Goal: Task Accomplishment & Management: Use online tool/utility

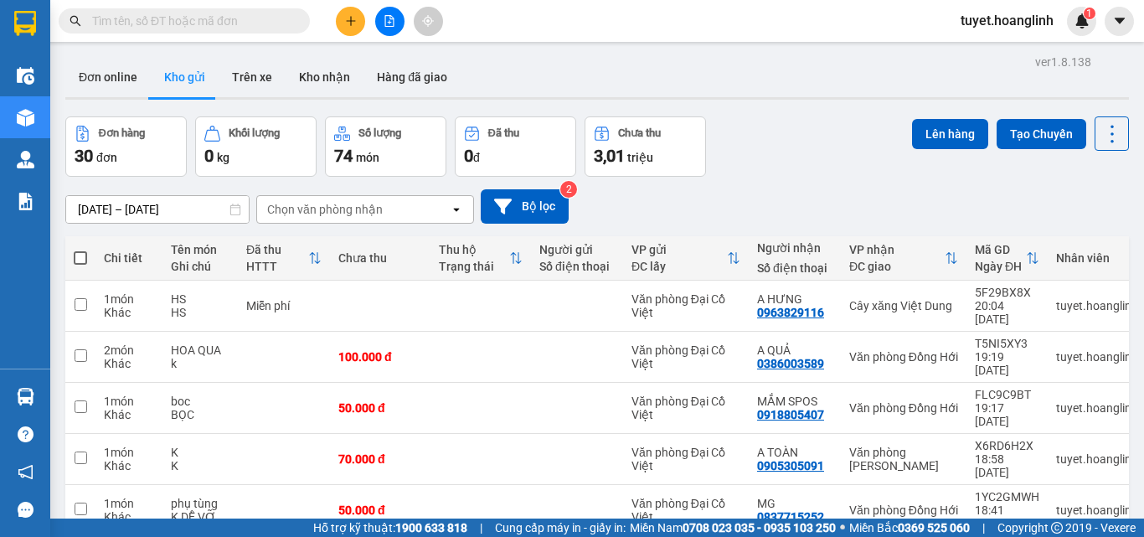
scroll to position [47, 0]
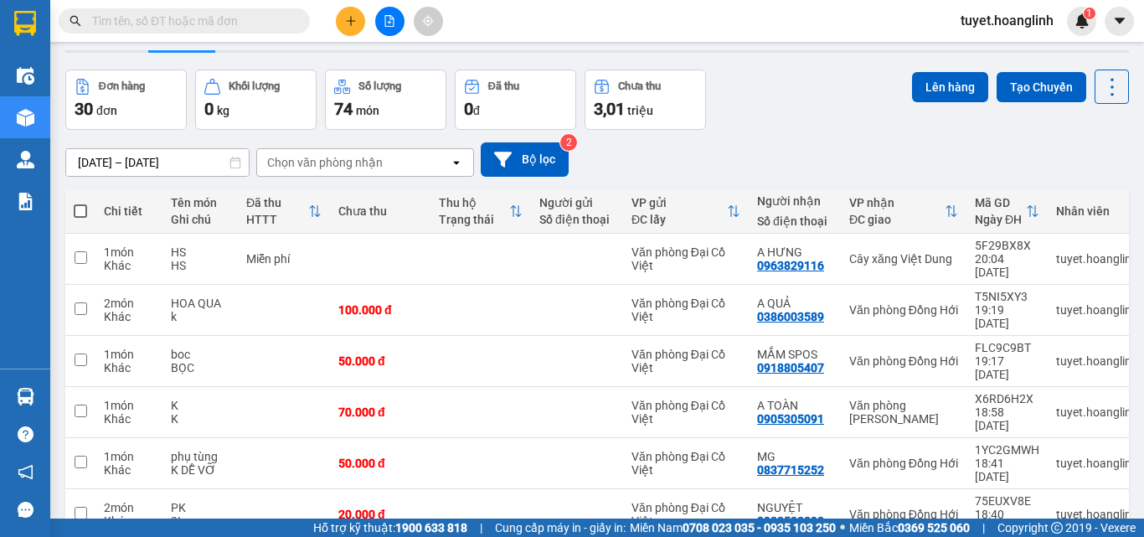
drag, startPoint x: 82, startPoint y: 209, endPoint x: 345, endPoint y: 172, distance: 265.7
click at [83, 208] on span at bounding box center [80, 210] width 13 height 13
click at [80, 203] on input "checkbox" at bounding box center [80, 203] width 0 height 0
checkbox input "true"
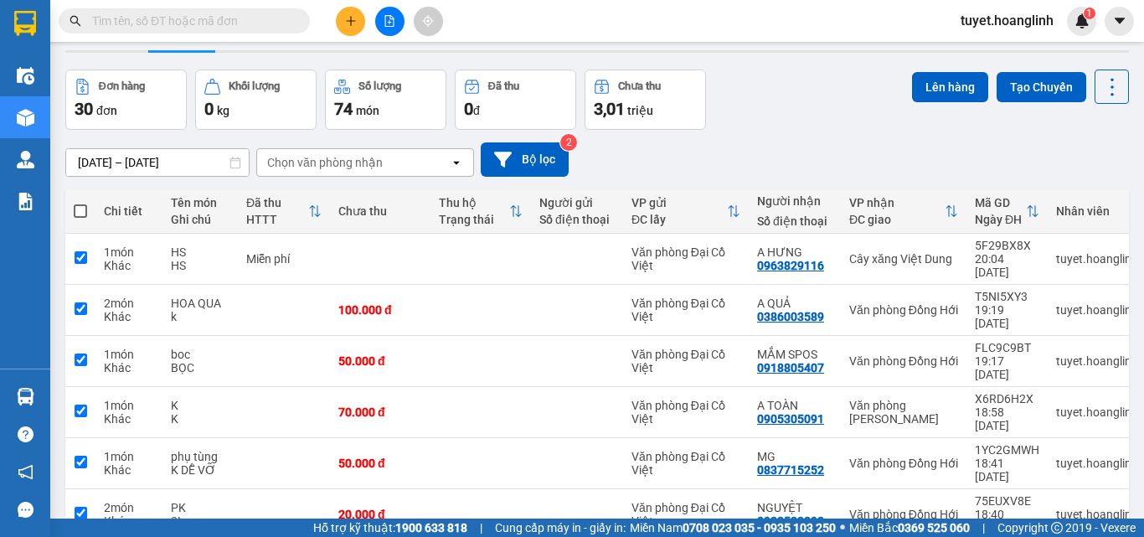
checkbox input "true"
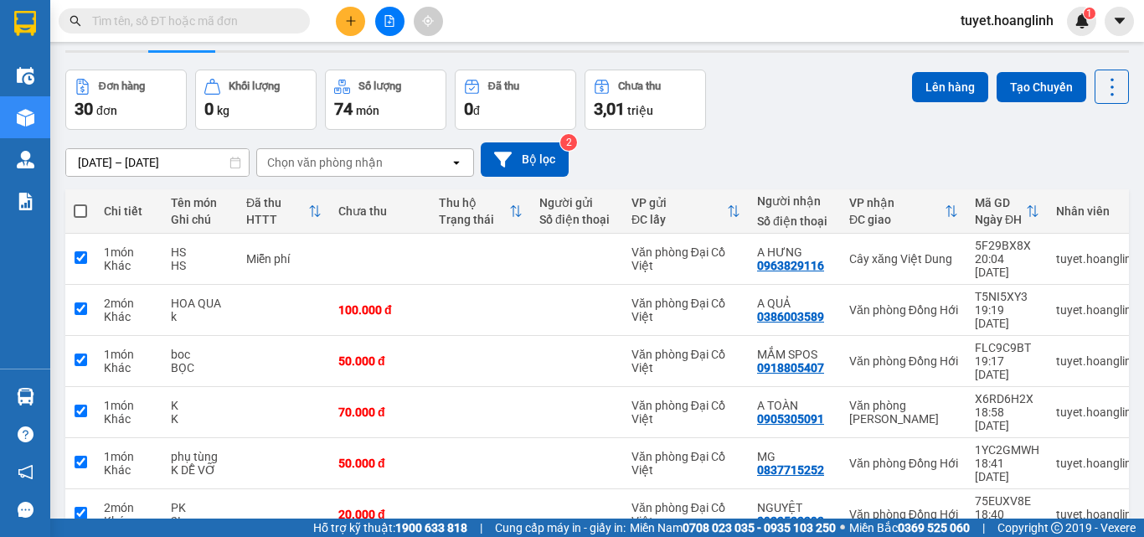
checkbox input "true"
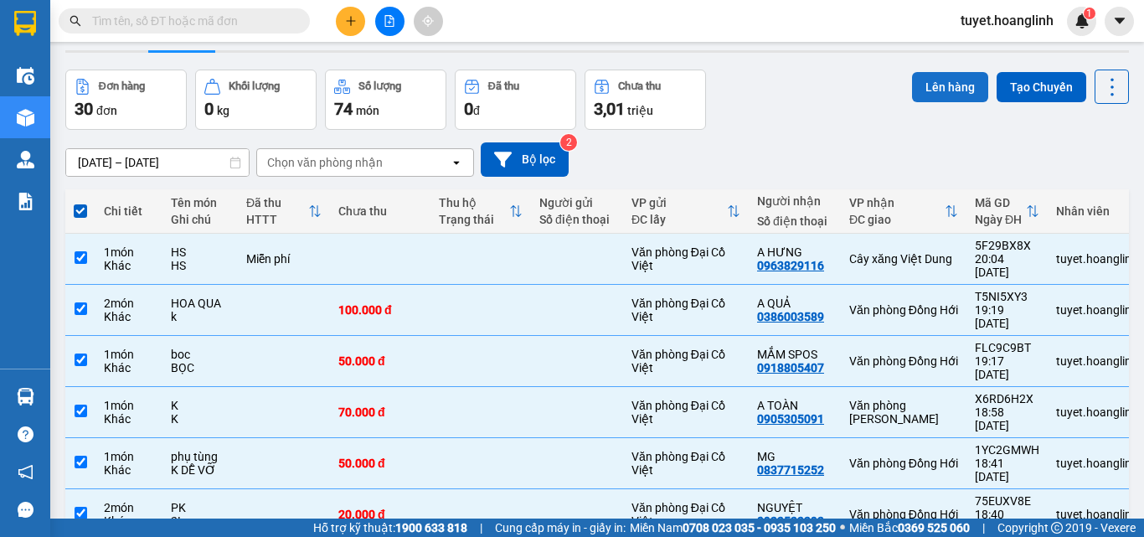
click at [950, 79] on button "Lên hàng" at bounding box center [950, 87] width 76 height 30
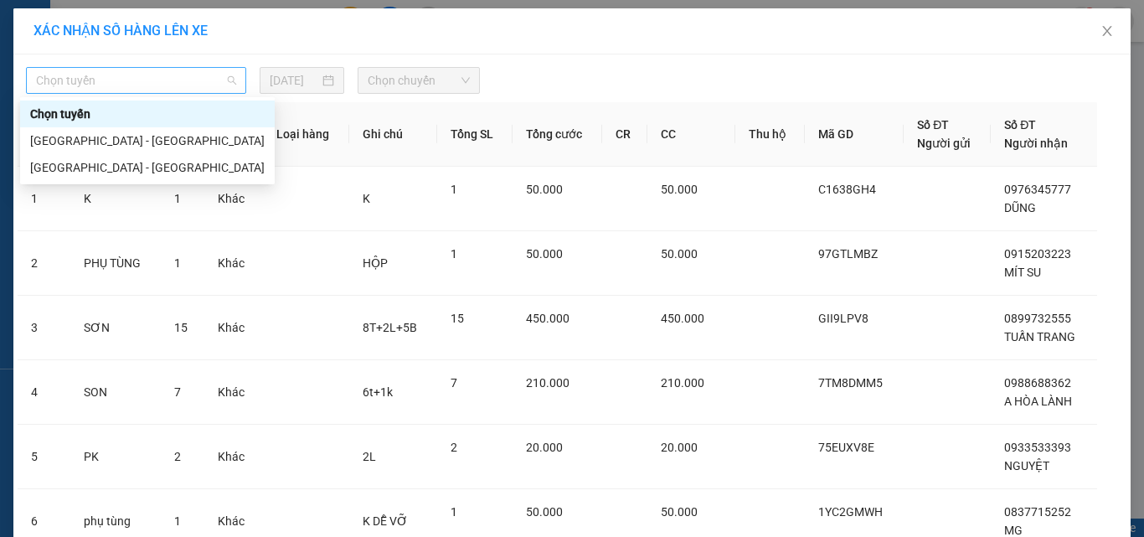
click at [167, 86] on span "Chọn tuyến" at bounding box center [136, 80] width 200 height 25
click at [88, 165] on div "[GEOGRAPHIC_DATA] - [GEOGRAPHIC_DATA]" at bounding box center [147, 167] width 235 height 18
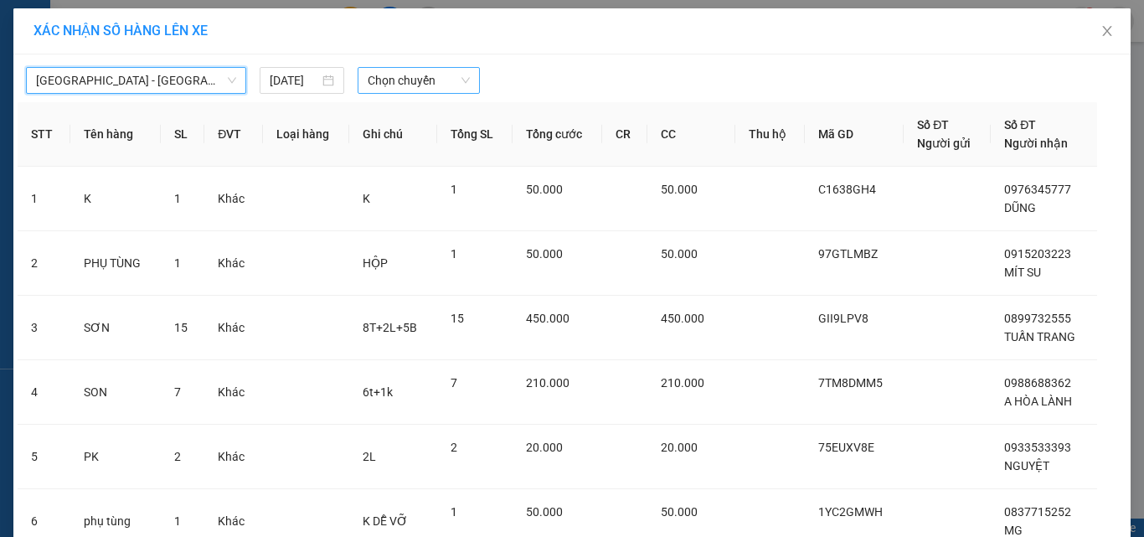
click at [379, 87] on span "Chọn chuyến" at bounding box center [419, 80] width 103 height 25
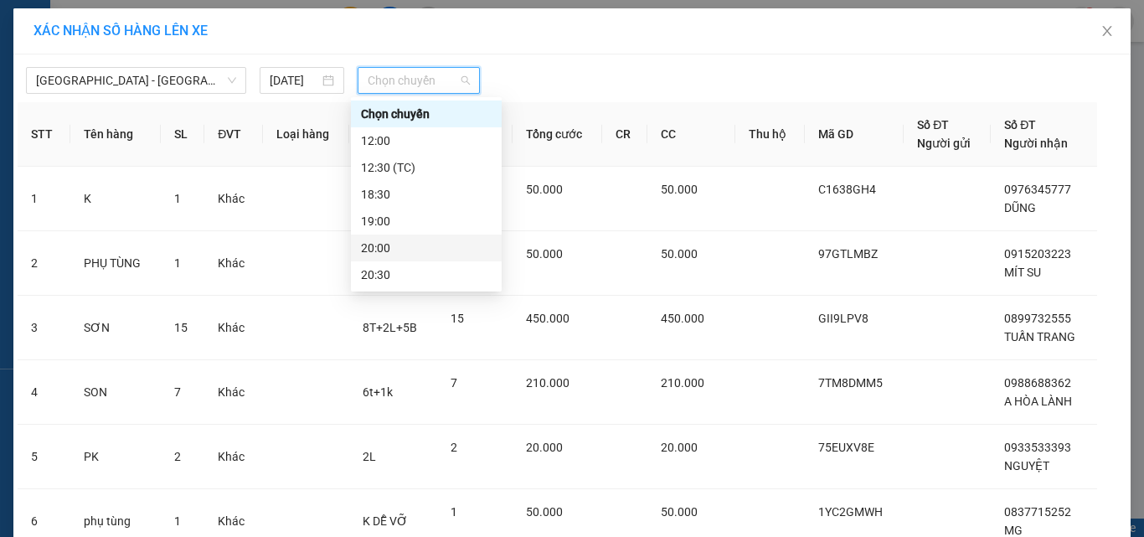
click at [386, 248] on div "20:00" at bounding box center [426, 248] width 131 height 18
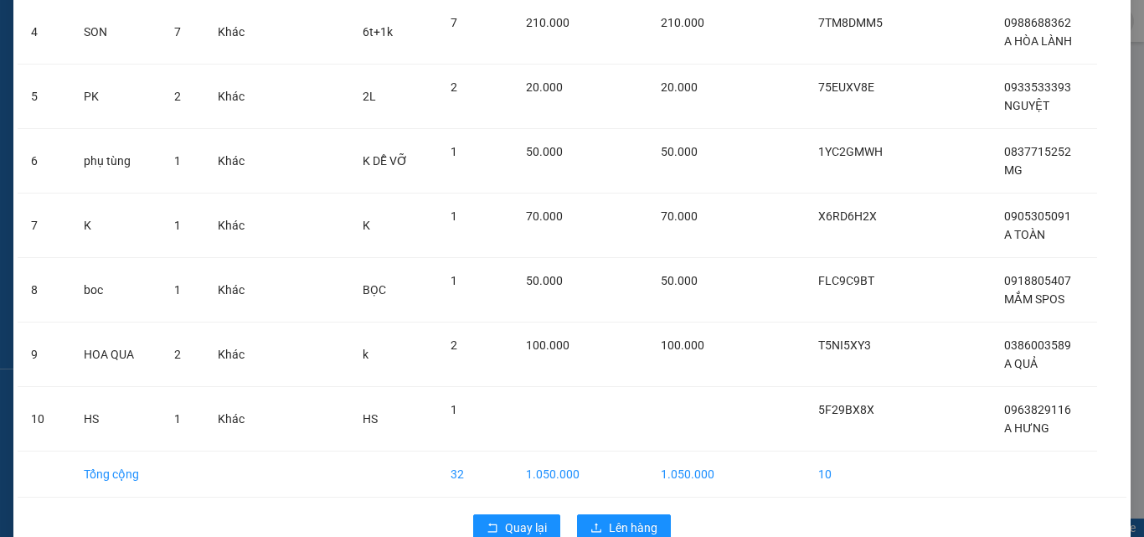
scroll to position [407, 0]
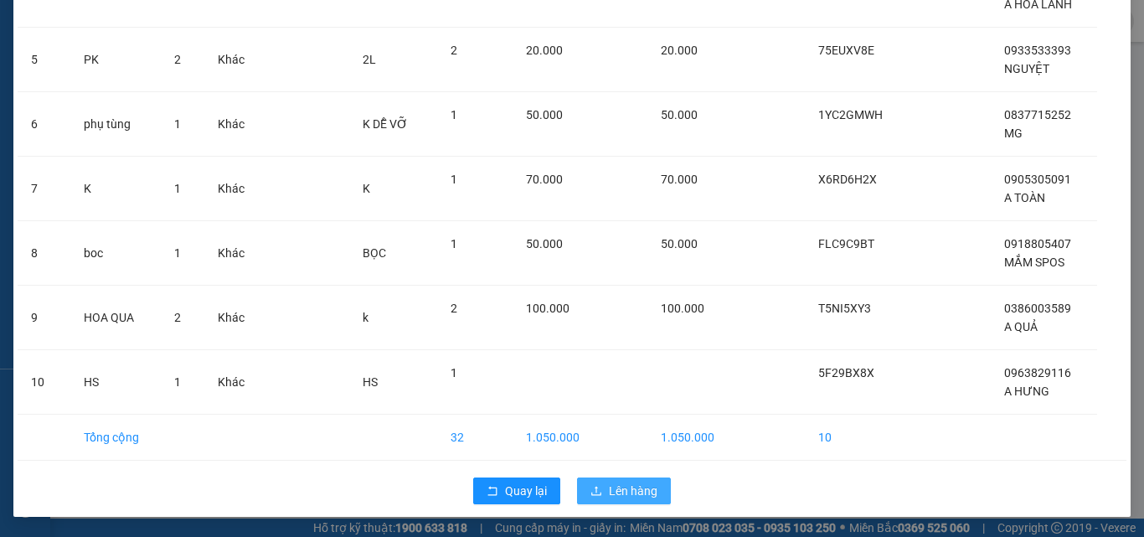
click at [611, 493] on span "Lên hàng" at bounding box center [633, 491] width 49 height 18
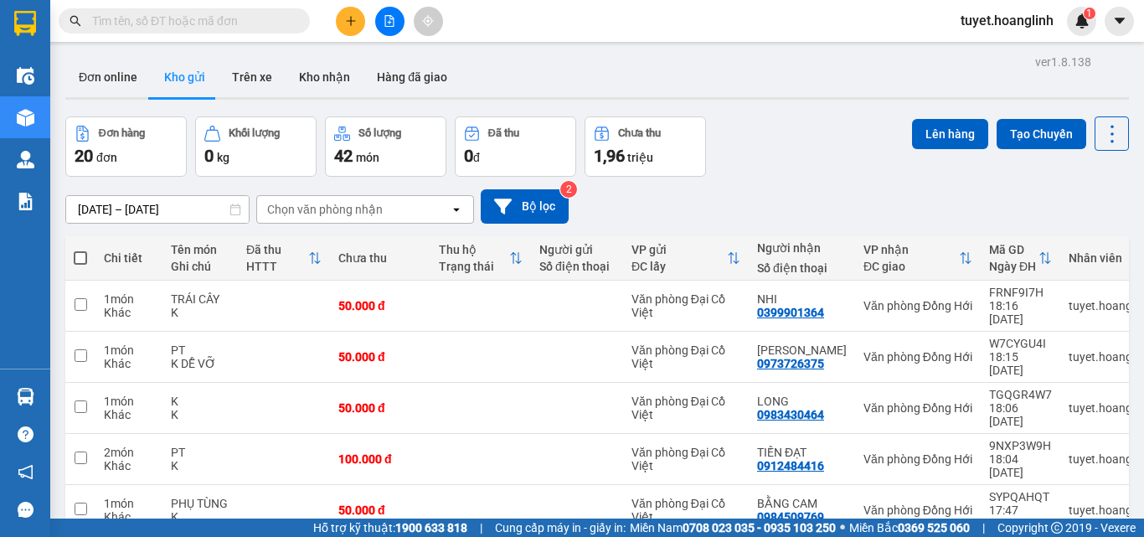
drag, startPoint x: 79, startPoint y: 259, endPoint x: 197, endPoint y: 217, distance: 125.3
click at [79, 256] on span at bounding box center [80, 257] width 13 height 13
click at [80, 250] on input "checkbox" at bounding box center [80, 250] width 0 height 0
checkbox input "true"
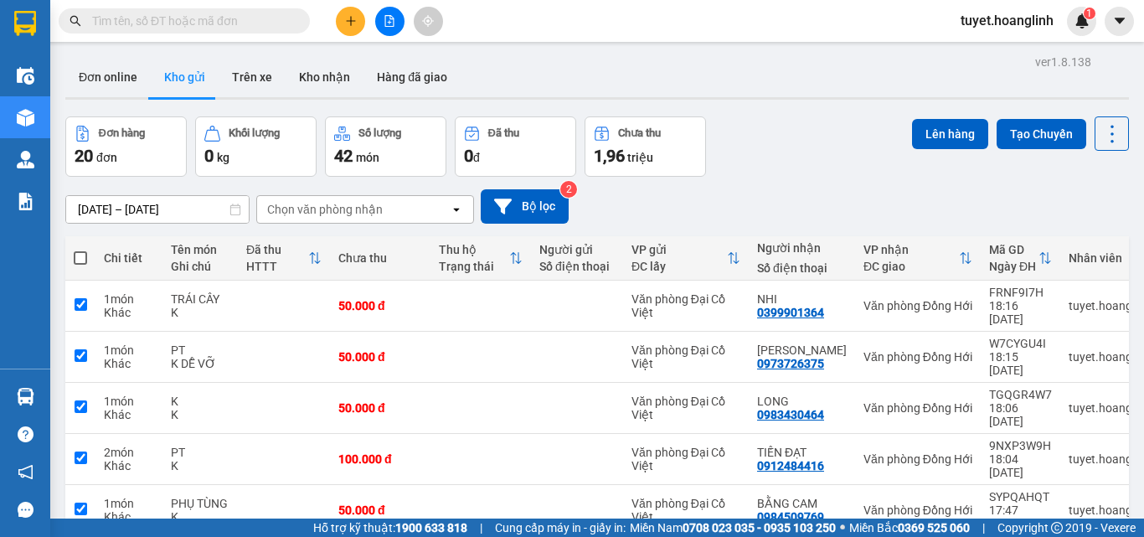
checkbox input "true"
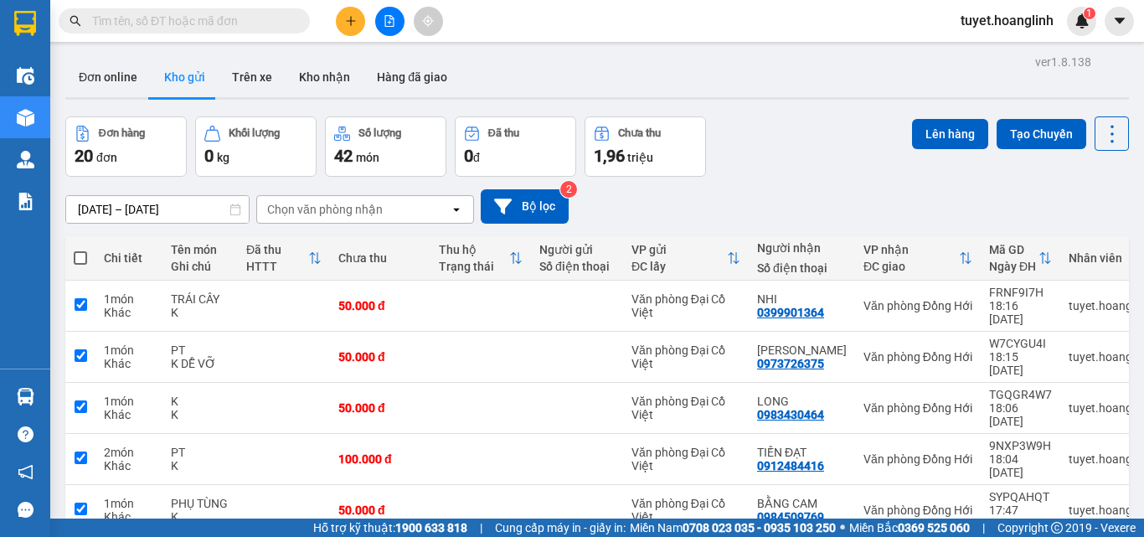
checkbox input "true"
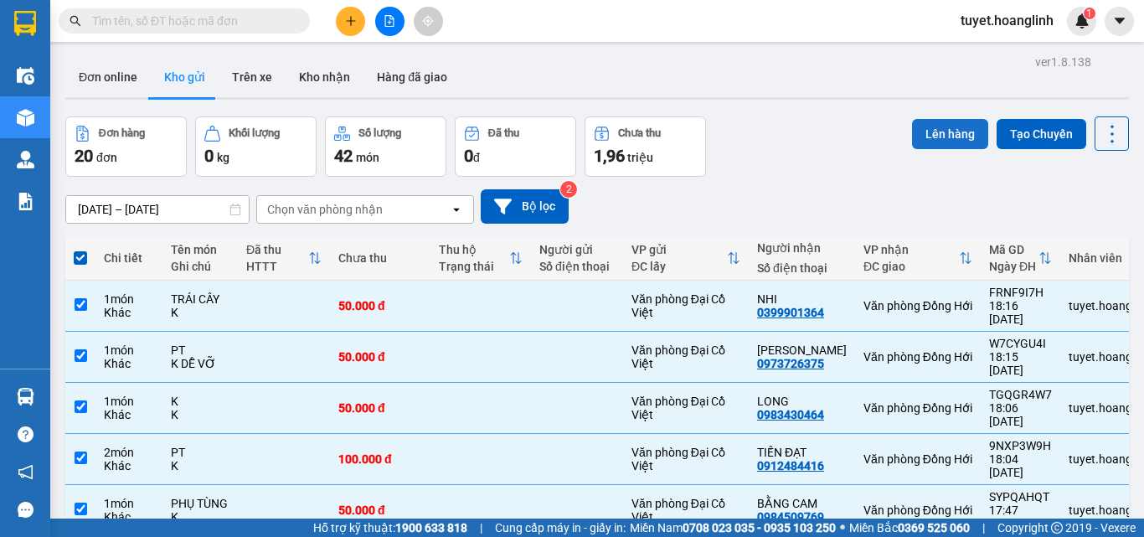
click at [931, 130] on button "Lên hàng" at bounding box center [950, 134] width 76 height 30
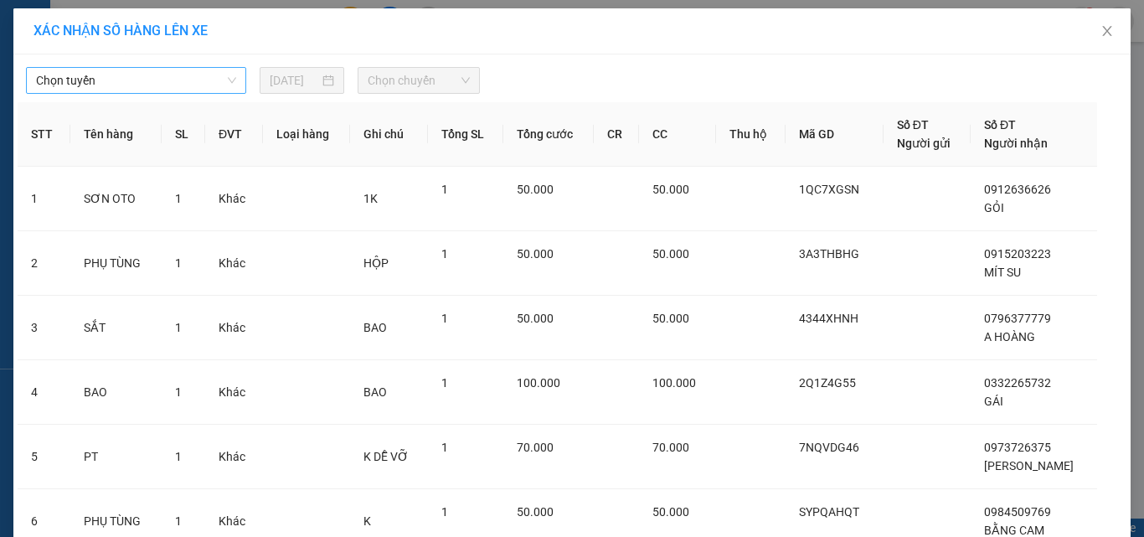
click at [97, 73] on span "Chọn tuyến" at bounding box center [136, 80] width 200 height 25
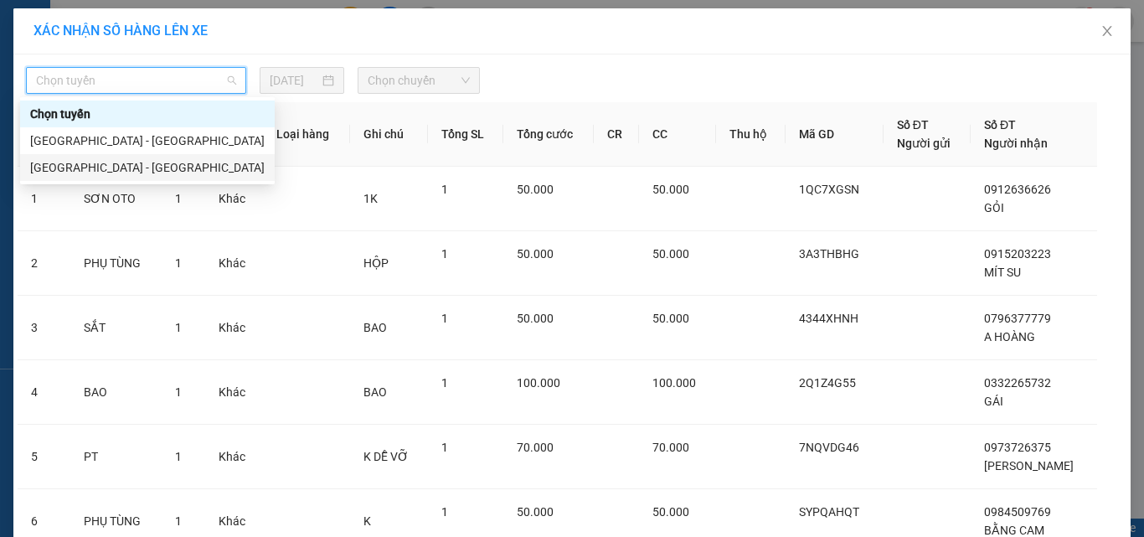
drag, startPoint x: 50, startPoint y: 161, endPoint x: 257, endPoint y: 116, distance: 211.8
click at [111, 145] on div "Chọn tuyến [GEOGRAPHIC_DATA] - [GEOGRAPHIC_DATA] [GEOGRAPHIC_DATA] - [GEOGRAPHI…" at bounding box center [147, 141] width 255 height 80
click at [36, 165] on div "[GEOGRAPHIC_DATA] - [GEOGRAPHIC_DATA]" at bounding box center [147, 167] width 235 height 18
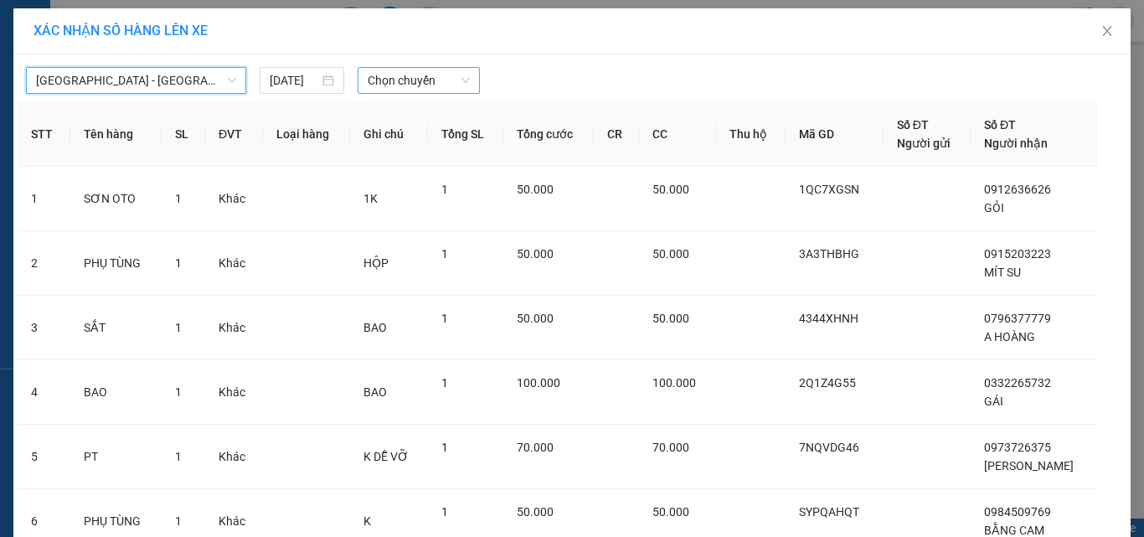
click at [385, 87] on span "Chọn chuyến" at bounding box center [419, 80] width 103 height 25
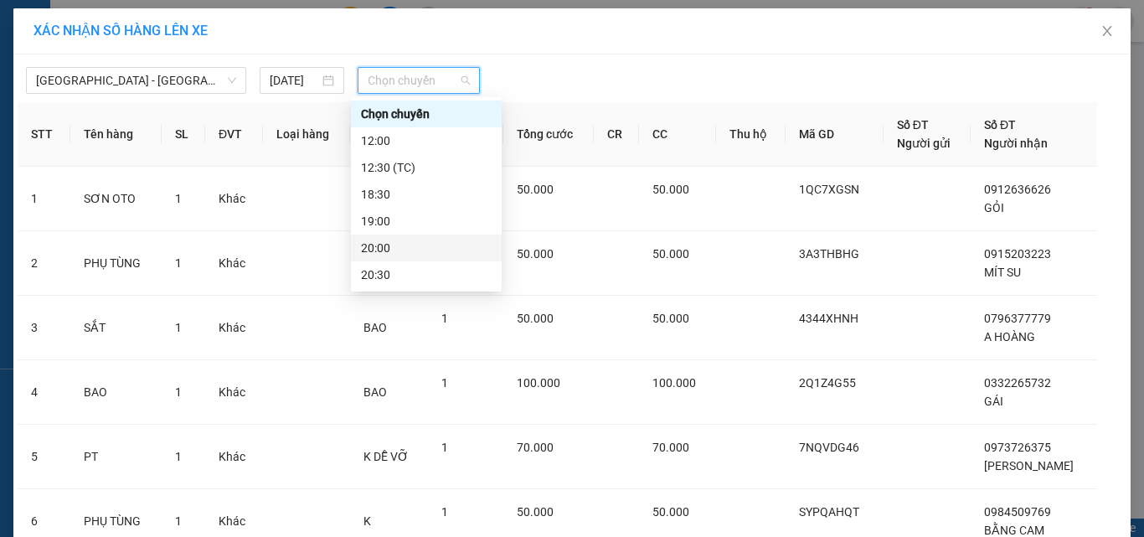
click at [380, 246] on div "20:00" at bounding box center [426, 248] width 131 height 18
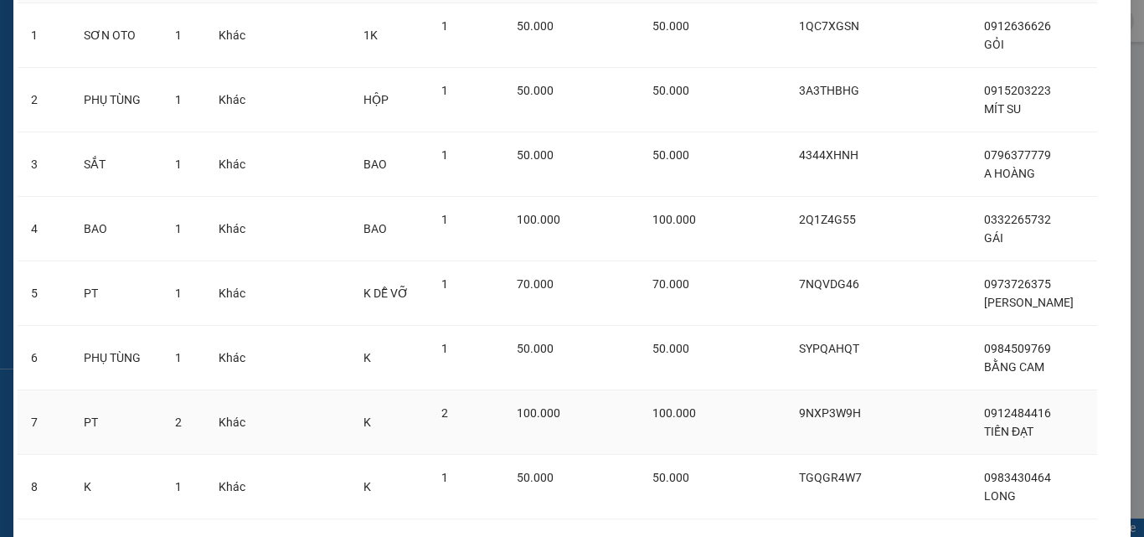
scroll to position [407, 0]
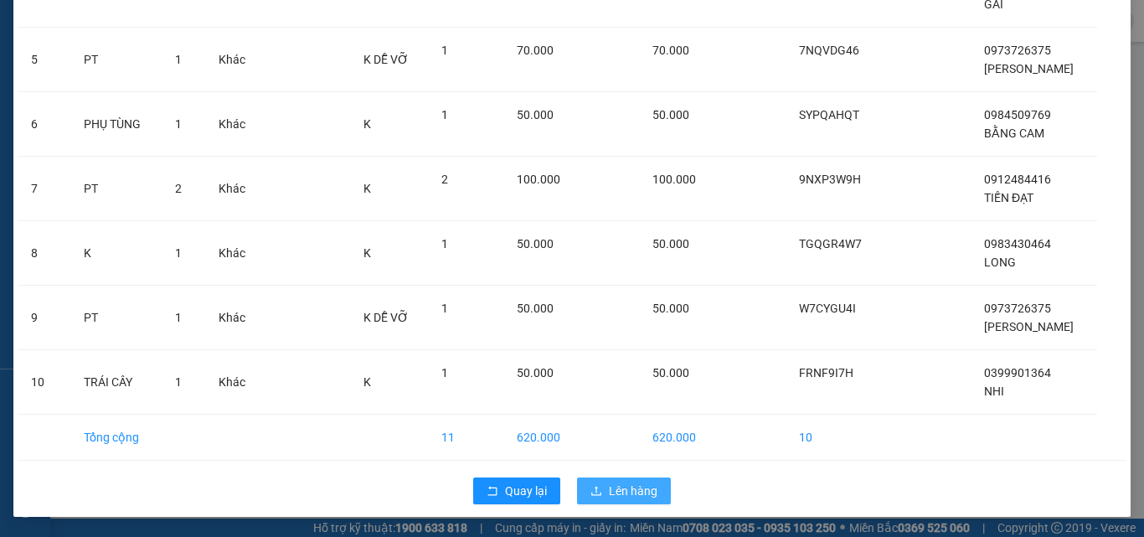
click at [602, 488] on button "Lên hàng" at bounding box center [624, 491] width 94 height 27
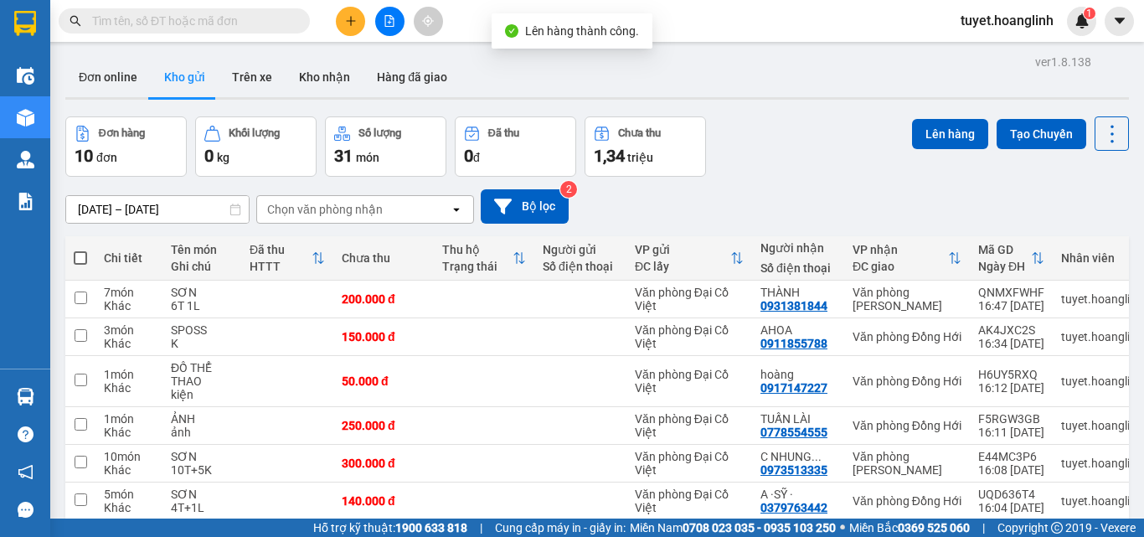
click at [84, 264] on span at bounding box center [80, 257] width 13 height 13
click at [80, 250] on input "checkbox" at bounding box center [80, 250] width 0 height 0
checkbox input "true"
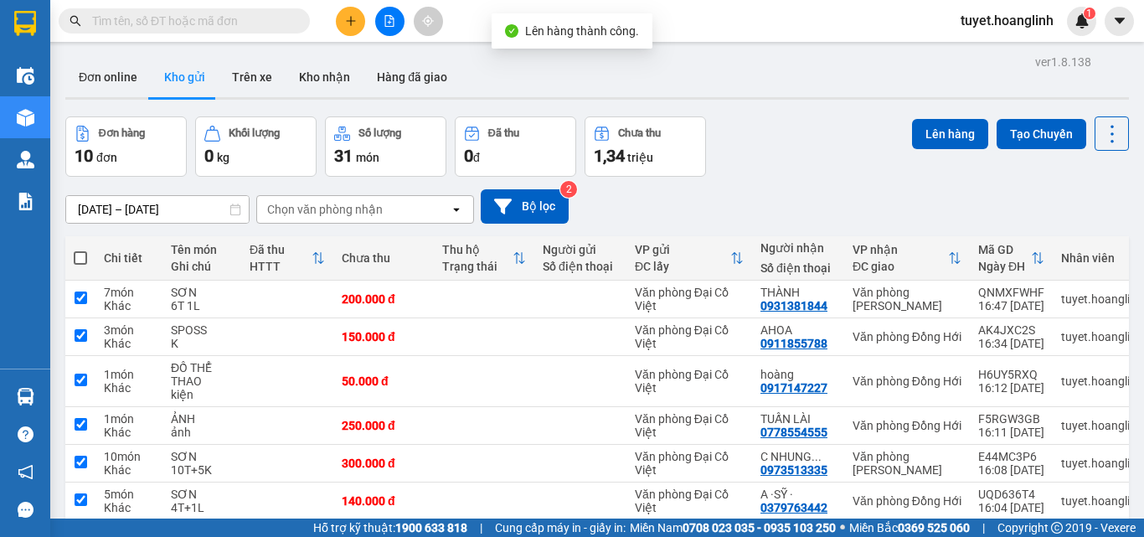
checkbox input "true"
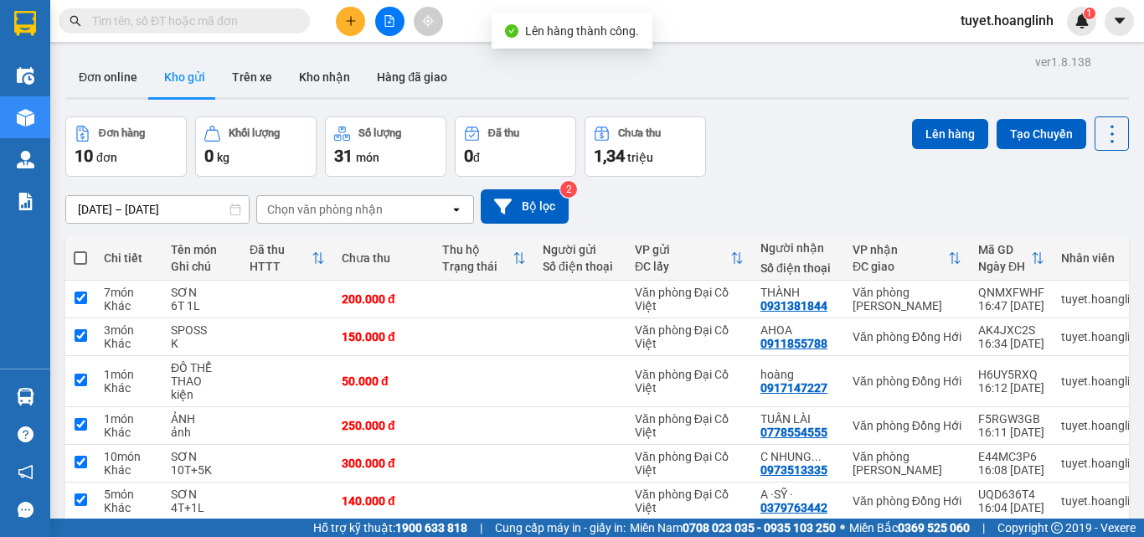
checkbox input "true"
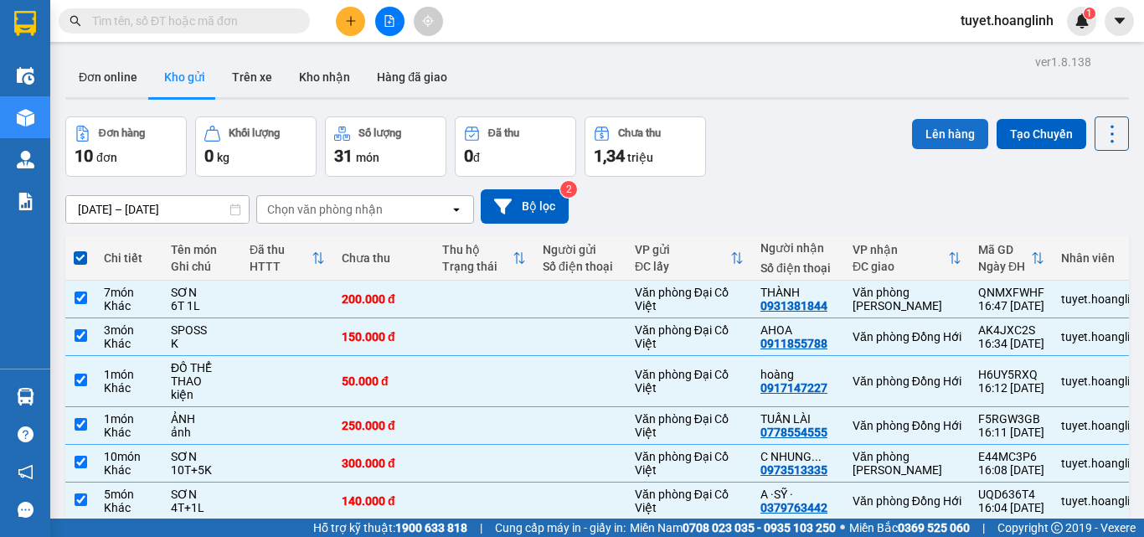
click at [943, 122] on button "Lên hàng" at bounding box center [950, 134] width 76 height 30
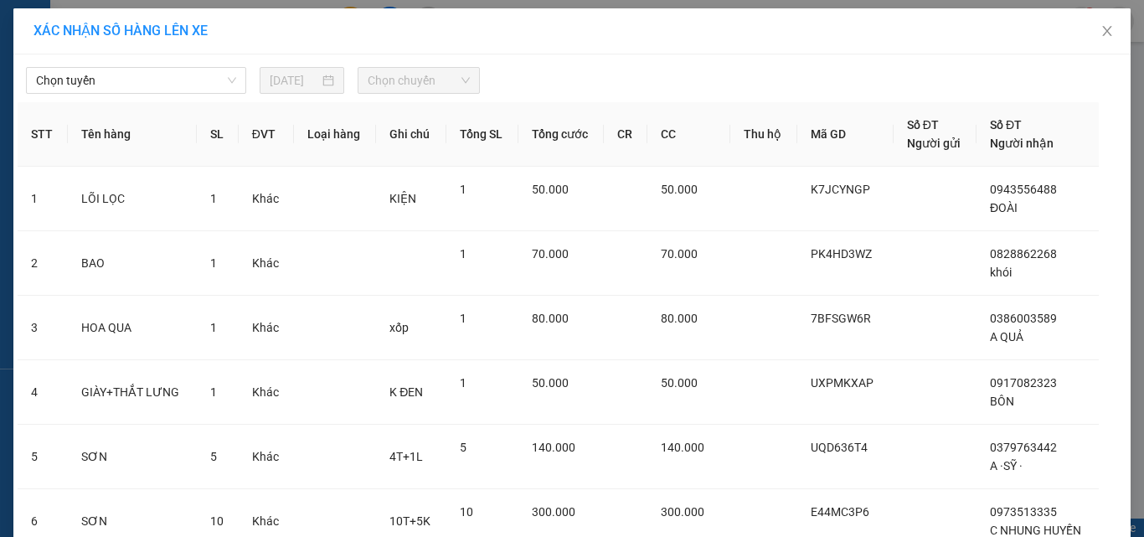
click at [117, 65] on div "Chọn tuyến [DATE] Chọn chuyến" at bounding box center [572, 76] width 1109 height 35
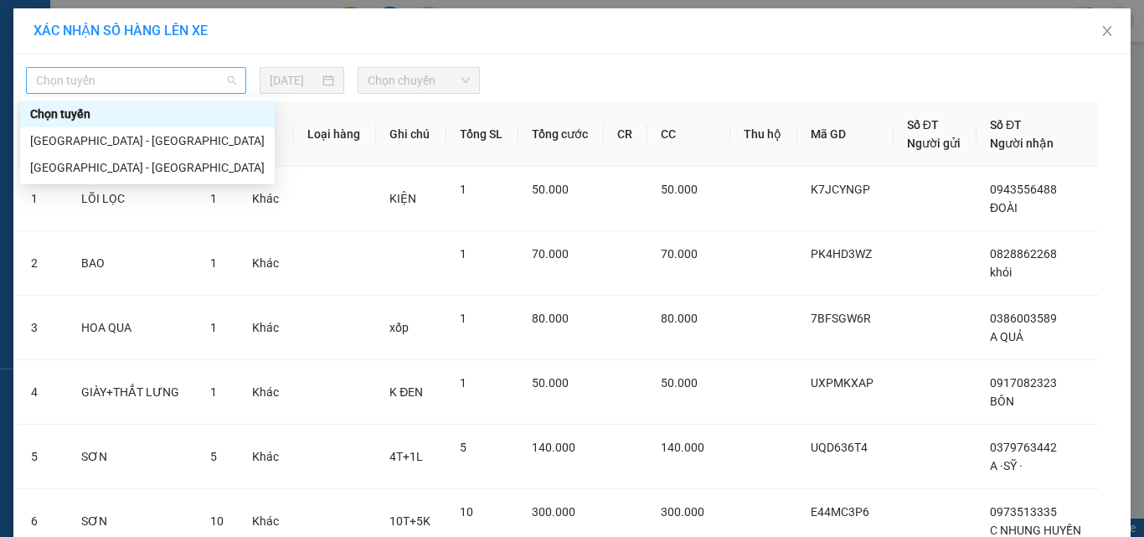
click at [78, 87] on span "Chọn tuyến" at bounding box center [136, 80] width 200 height 25
click at [64, 168] on div "[GEOGRAPHIC_DATA] - [GEOGRAPHIC_DATA]" at bounding box center [147, 167] width 235 height 18
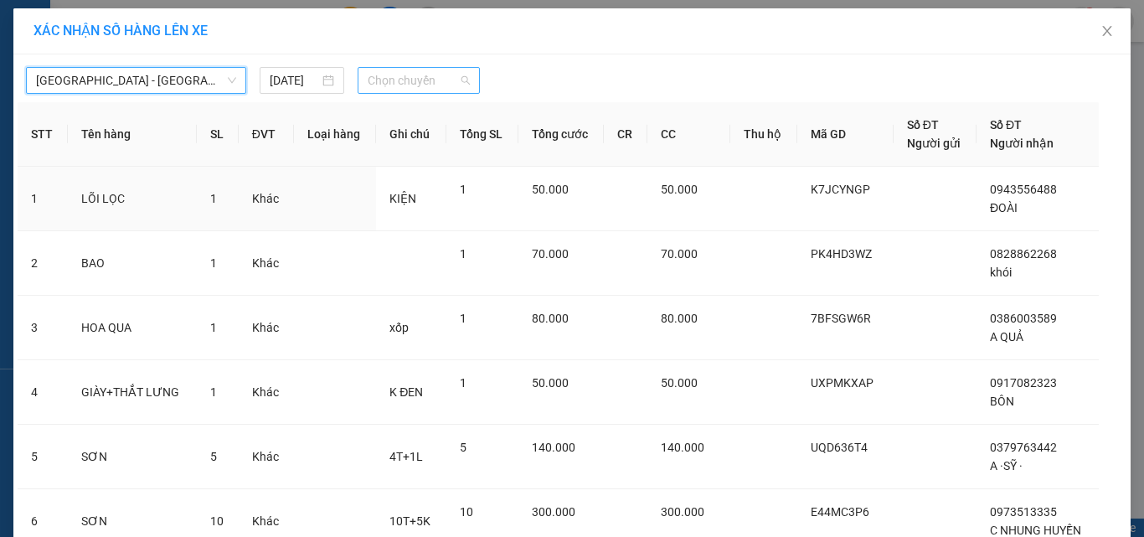
click at [389, 78] on span "Chọn chuyến" at bounding box center [419, 80] width 103 height 25
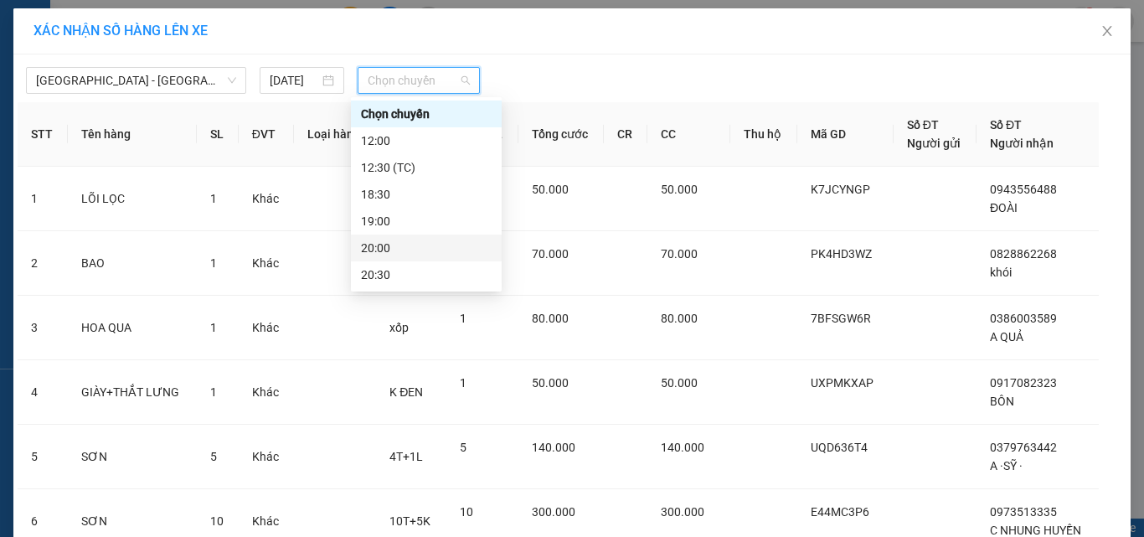
click at [373, 250] on div "20:00" at bounding box center [426, 248] width 131 height 18
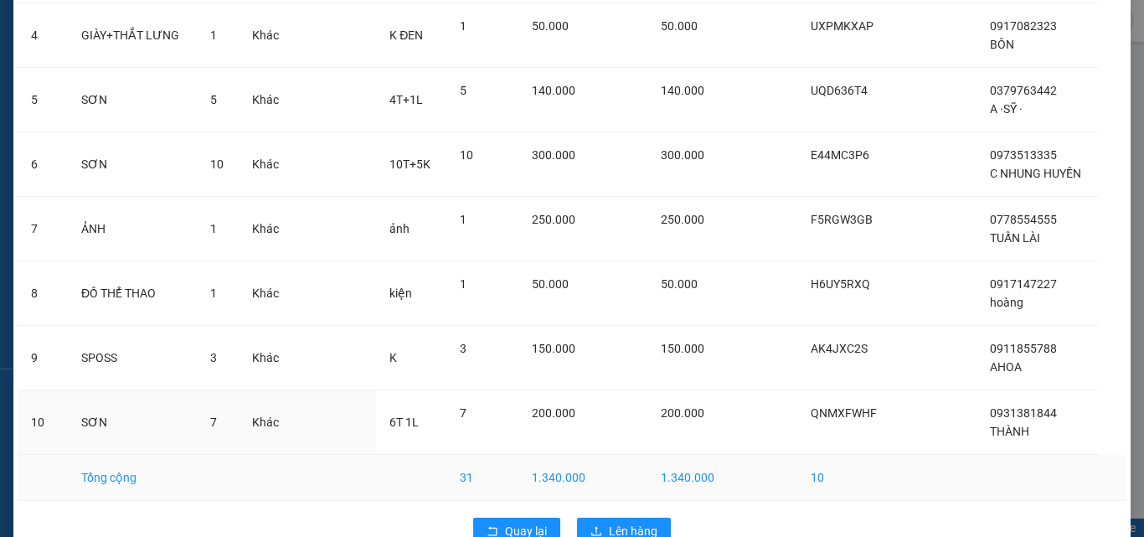
scroll to position [407, 0]
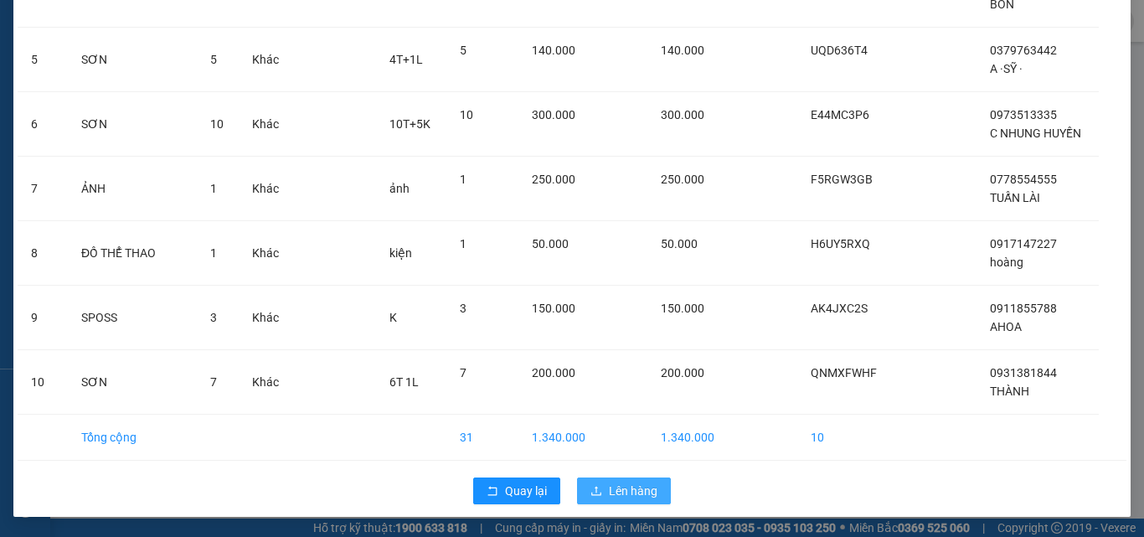
click at [609, 493] on span "Lên hàng" at bounding box center [633, 491] width 49 height 18
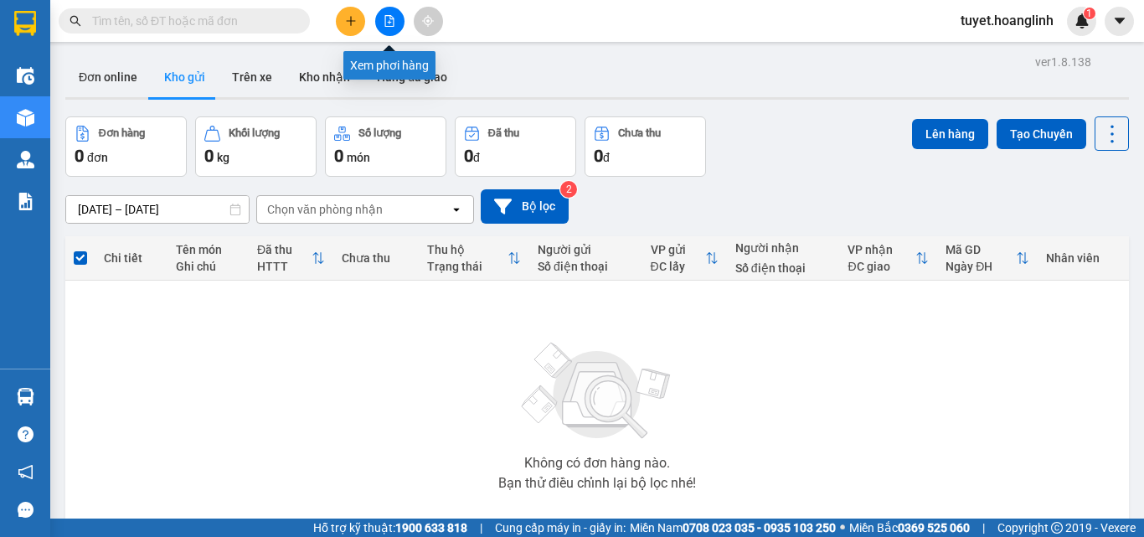
click at [379, 27] on button at bounding box center [389, 21] width 29 height 29
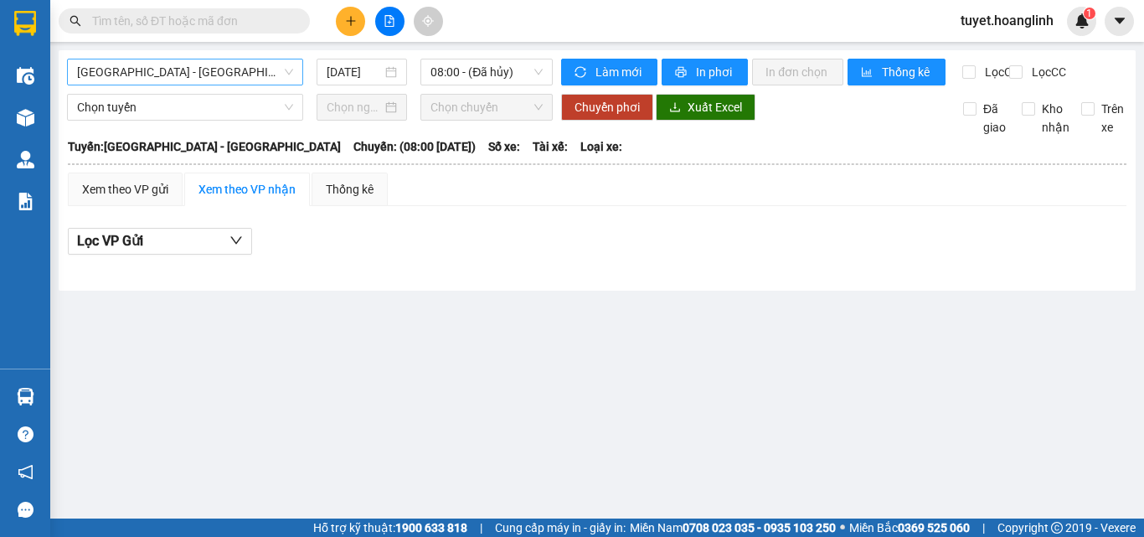
click at [131, 67] on span "[GEOGRAPHIC_DATA] - [GEOGRAPHIC_DATA]" at bounding box center [185, 71] width 216 height 25
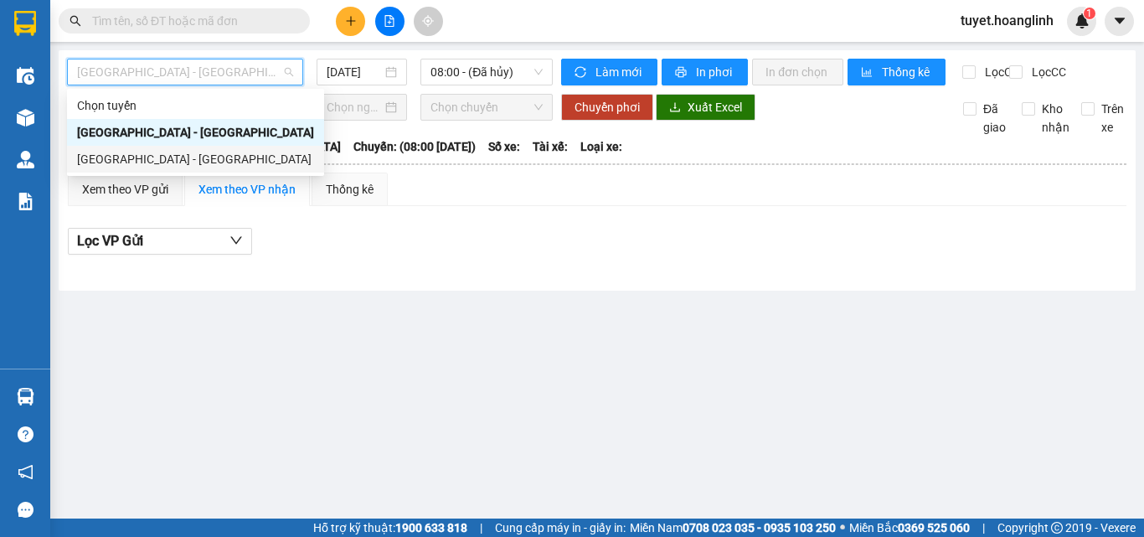
click at [97, 165] on div "[GEOGRAPHIC_DATA] - [GEOGRAPHIC_DATA]" at bounding box center [195, 159] width 237 height 18
type input "[DATE]"
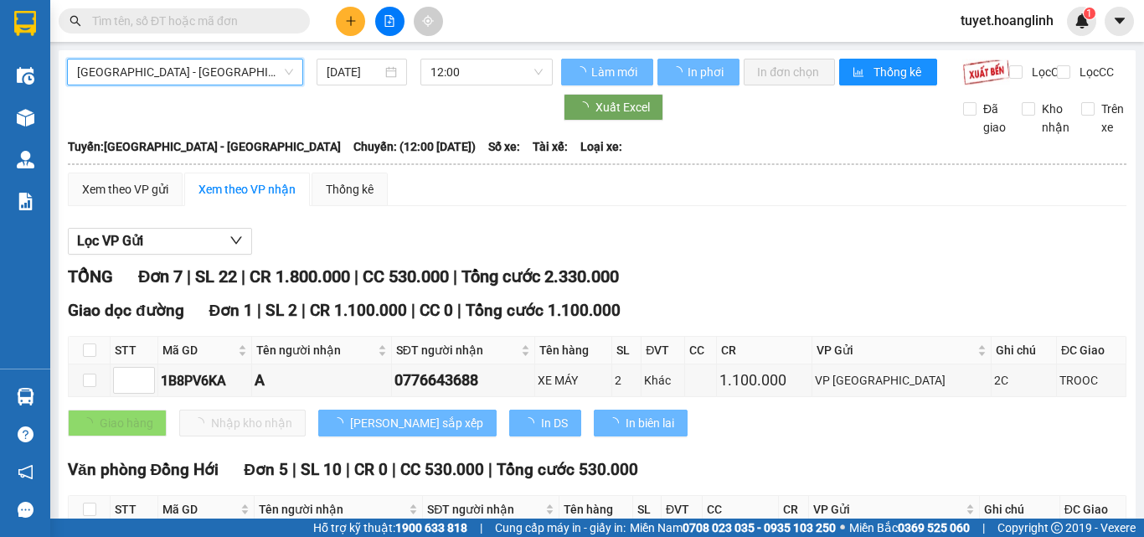
click at [458, 69] on span "12:00" at bounding box center [487, 71] width 112 height 25
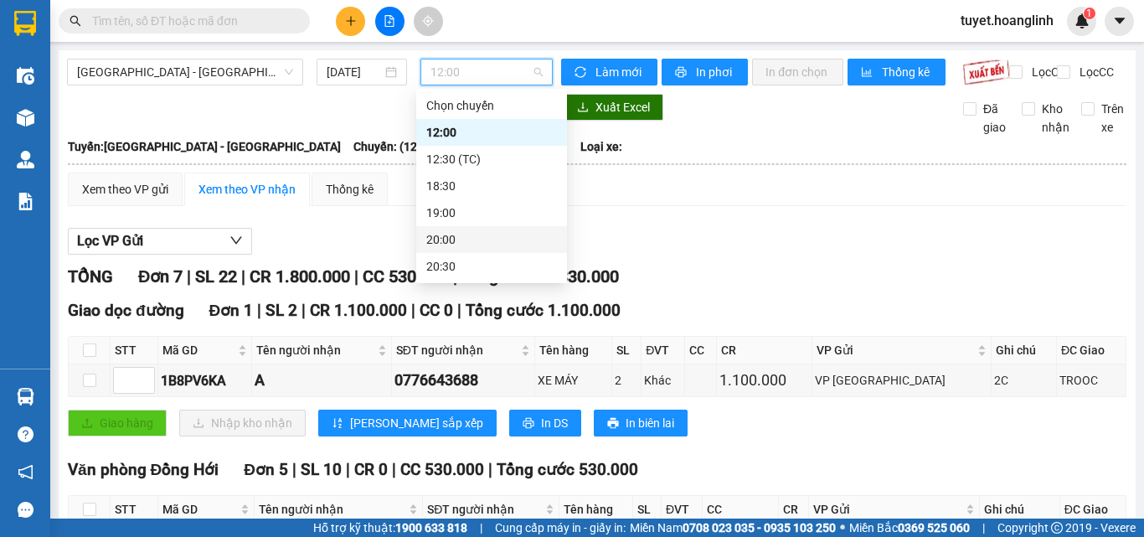
click at [436, 240] on div "20:00" at bounding box center [491, 239] width 131 height 18
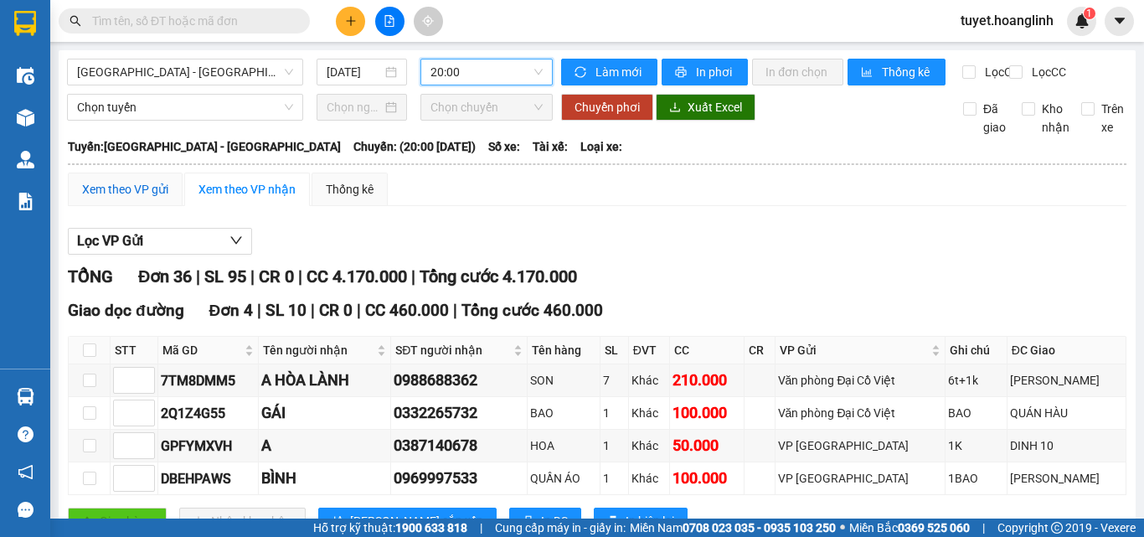
click at [108, 199] on div "Xem theo VP gửi" at bounding box center [125, 189] width 86 height 18
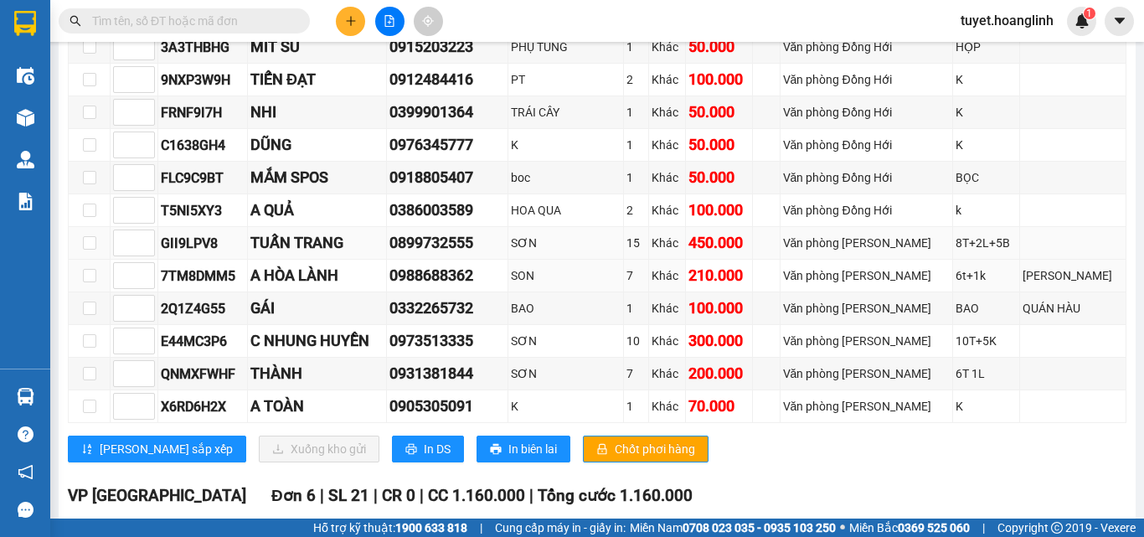
scroll to position [1005, 0]
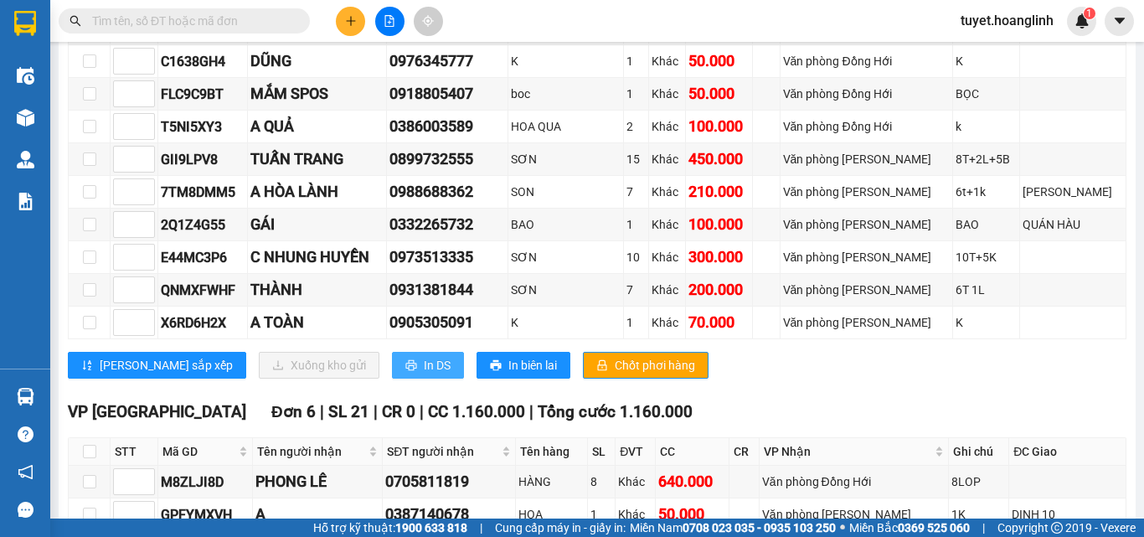
click at [424, 374] on span "In DS" at bounding box center [437, 365] width 27 height 18
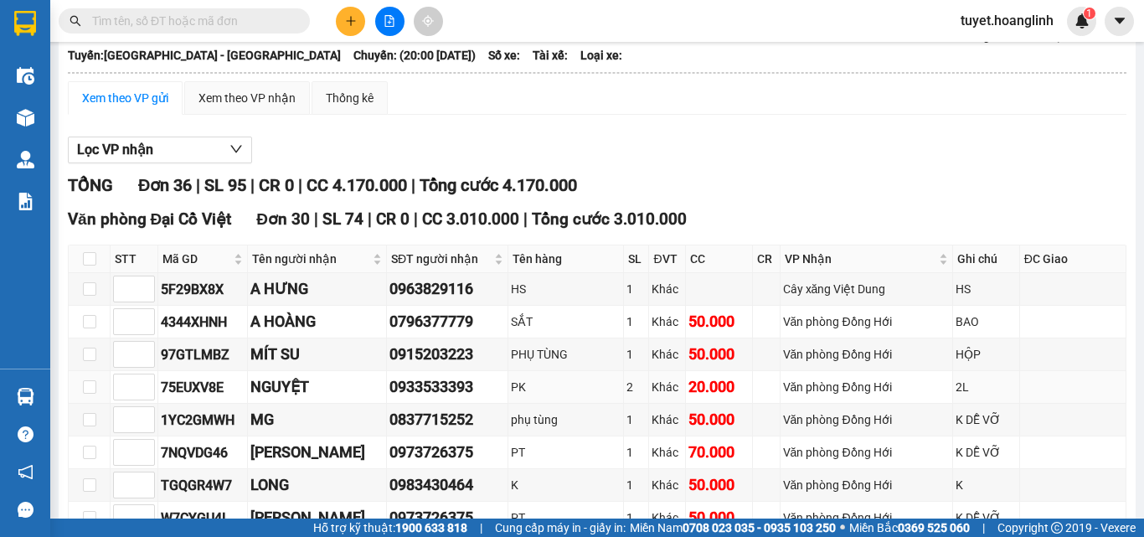
scroll to position [0, 0]
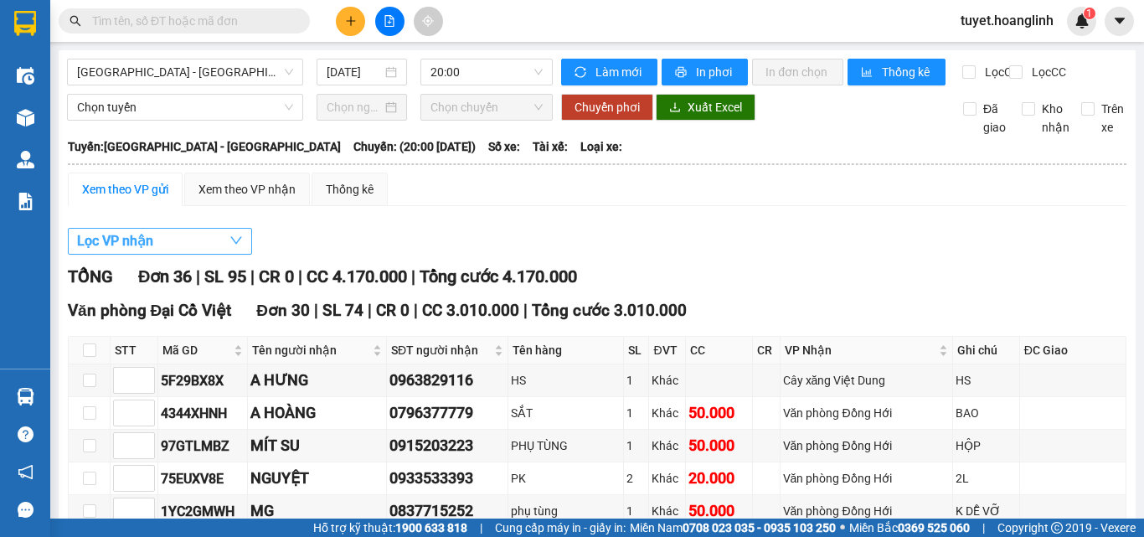
click at [171, 255] on button "Lọc VP nhận" at bounding box center [160, 241] width 184 height 27
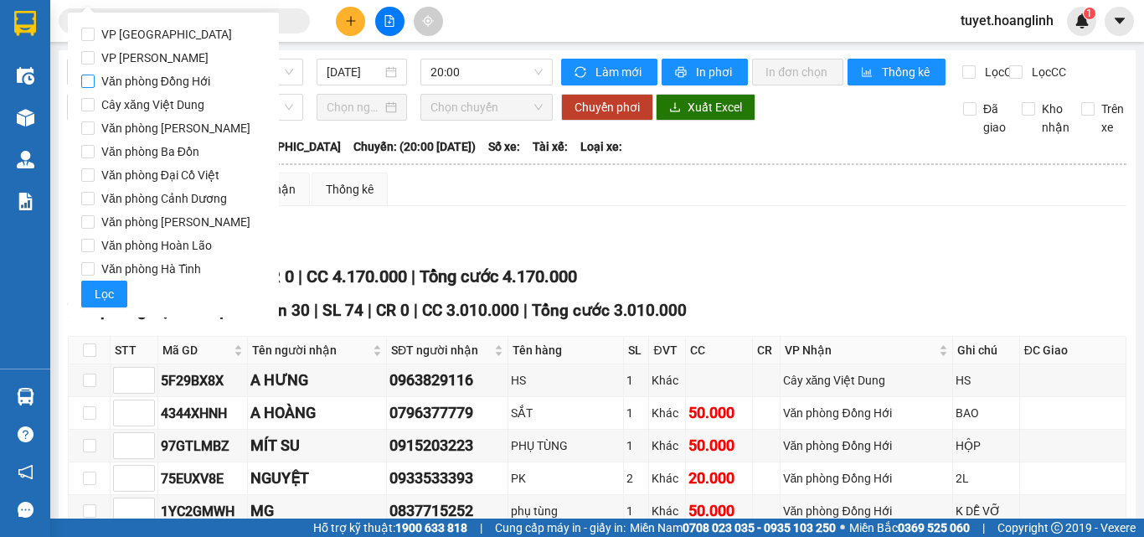
click at [89, 80] on input "Văn phòng Đồng Hới" at bounding box center [87, 81] width 13 height 13
checkbox input "true"
click at [94, 292] on button "Lọc" at bounding box center [104, 294] width 46 height 27
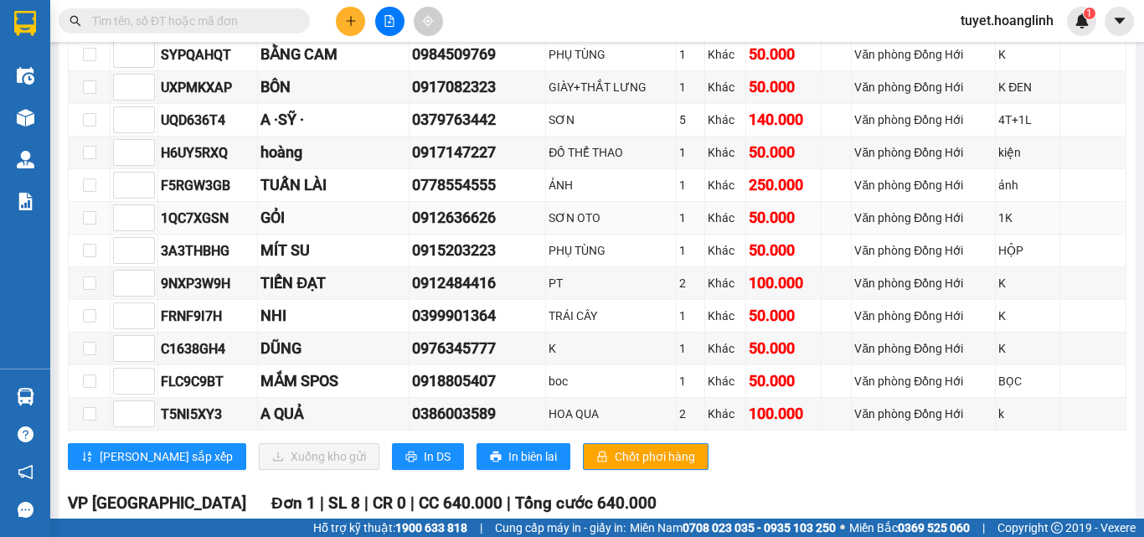
scroll to position [754, 0]
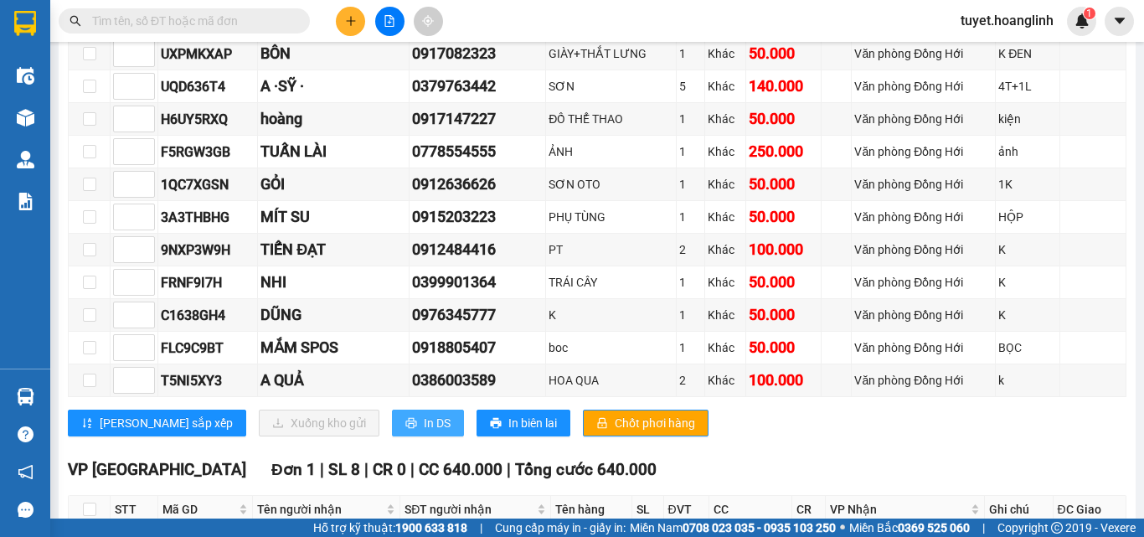
click at [424, 432] on span "In DS" at bounding box center [437, 423] width 27 height 18
